Goal: Transaction & Acquisition: Purchase product/service

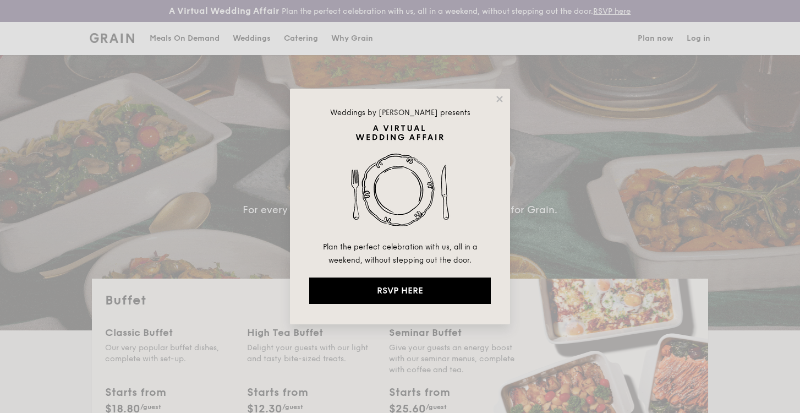
select select
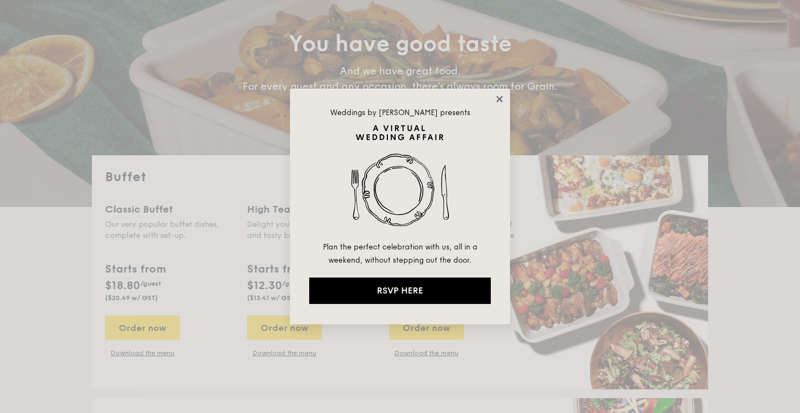
click at [501, 98] on icon at bounding box center [500, 99] width 10 height 10
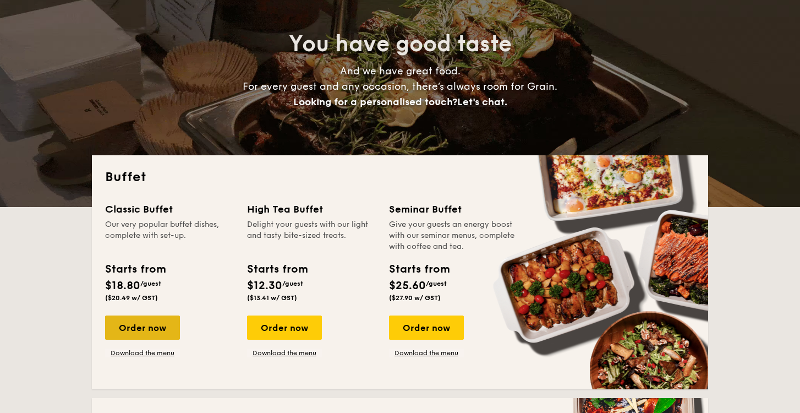
click at [144, 334] on div "Order now" at bounding box center [142, 327] width 75 height 24
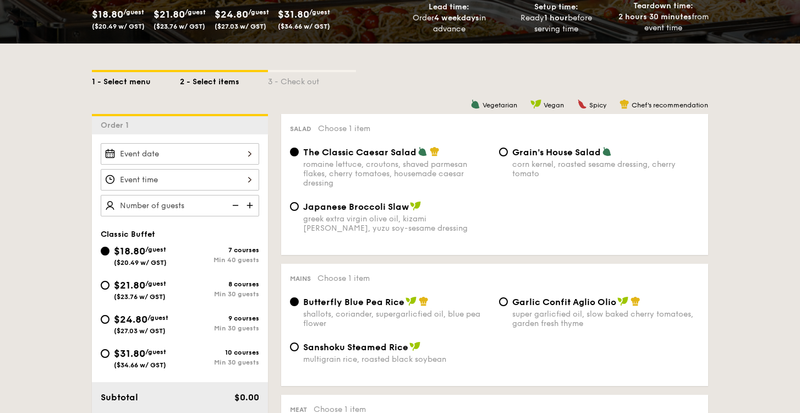
scroll to position [219, 0]
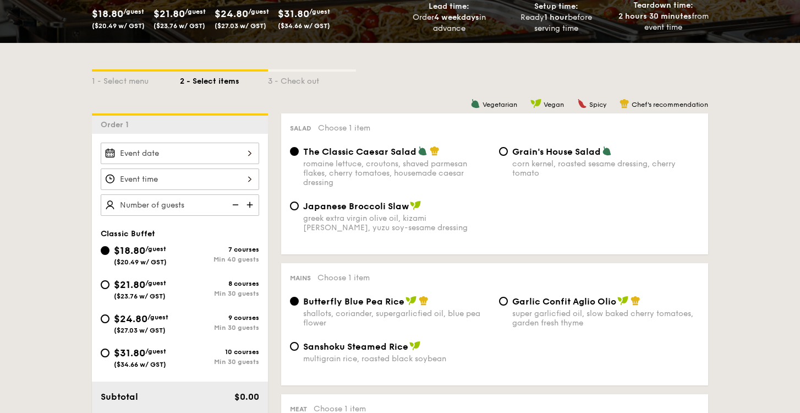
select select
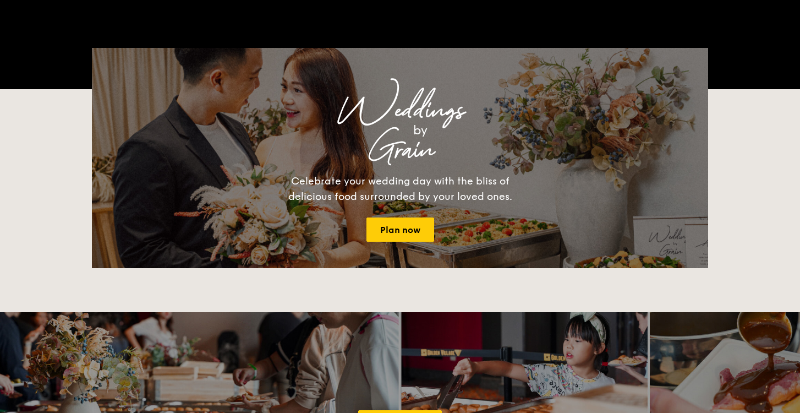
scroll to position [145, 0]
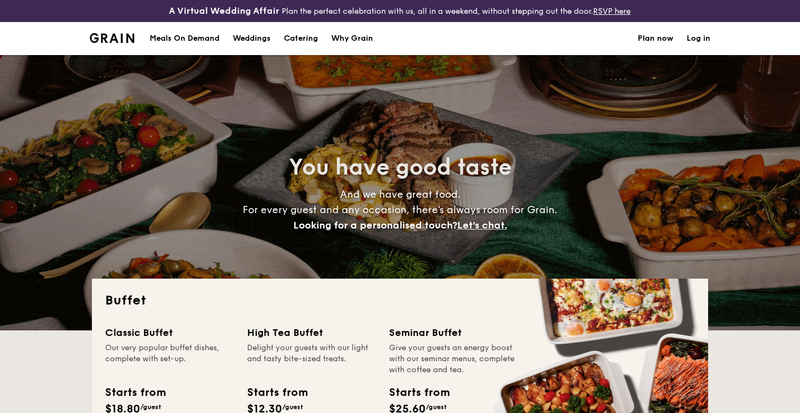
select select
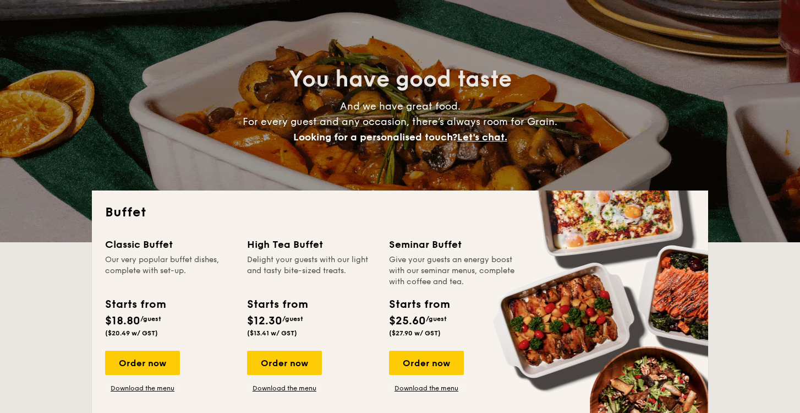
scroll to position [139, 0]
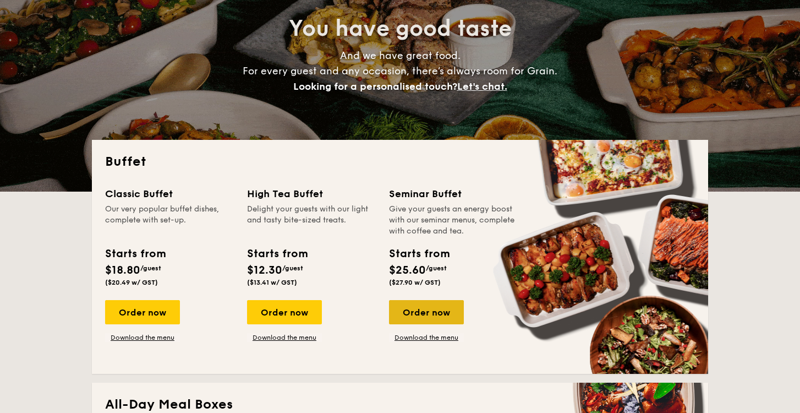
click at [421, 306] on div "Order now" at bounding box center [426, 312] width 75 height 24
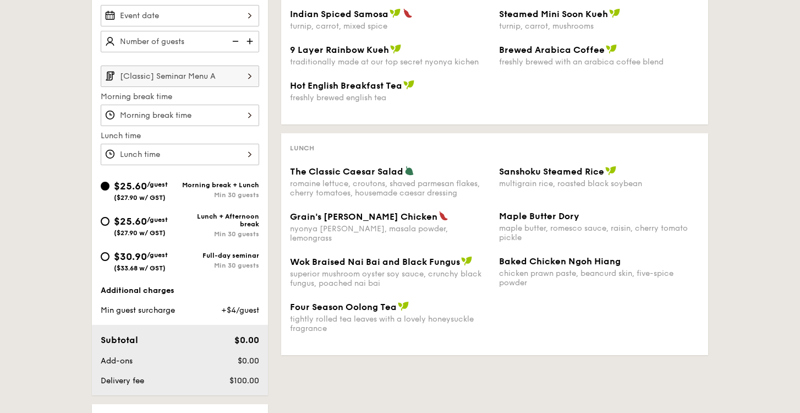
scroll to position [315, 0]
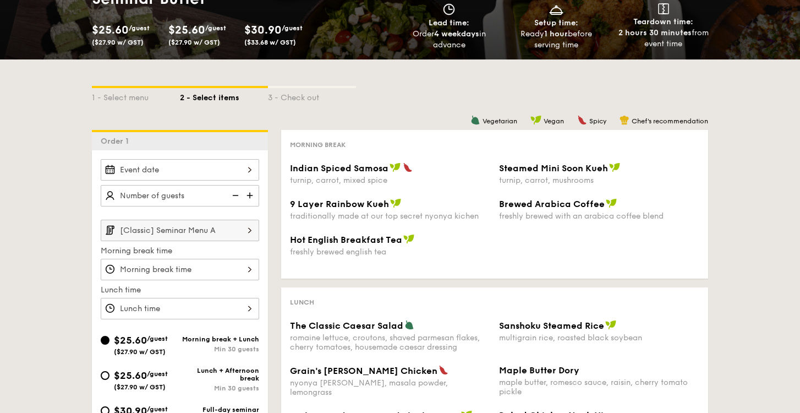
select select
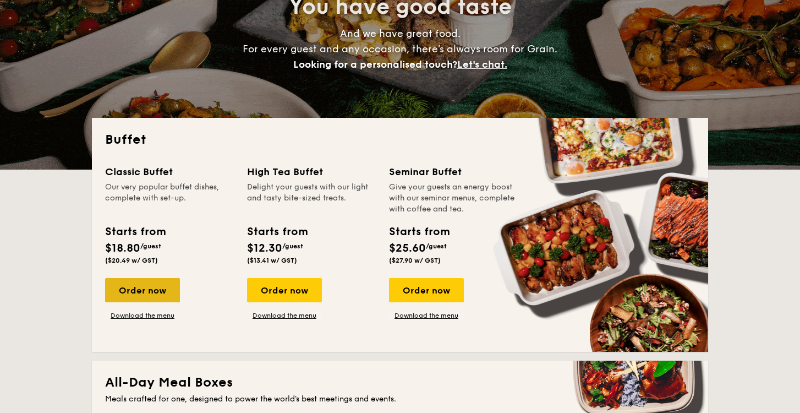
click at [141, 292] on div "Order now" at bounding box center [142, 290] width 75 height 24
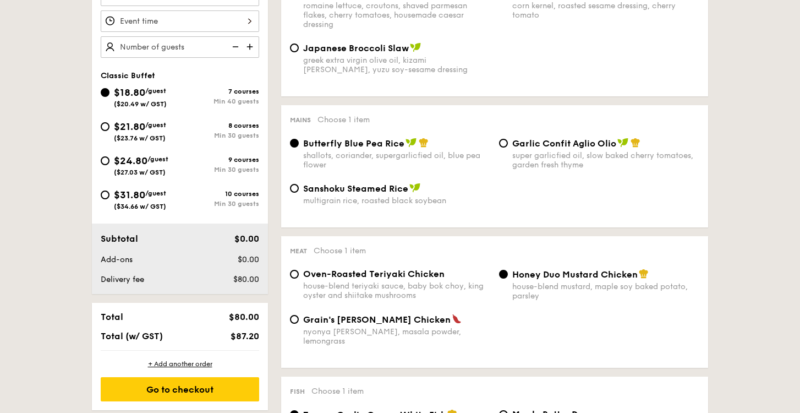
scroll to position [506, 0]
